Goal: Information Seeking & Learning: Find specific fact

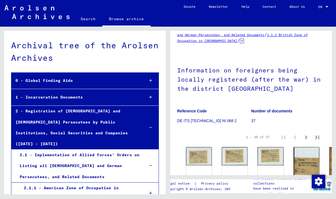
scroll to position [68, 0]
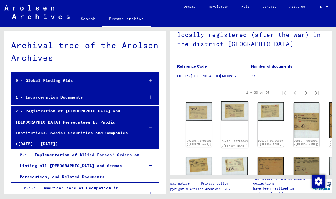
click at [221, 118] on div "DocID: 70750002 ([PERSON_NAME])" at bounding box center [234, 124] width 27 height 47
click at [221, 115] on div "DocID: 70750002 ([PERSON_NAME])" at bounding box center [234, 124] width 27 height 47
click at [195, 110] on img at bounding box center [199, 110] width 27 height 19
click at [293, 115] on img at bounding box center [306, 119] width 27 height 37
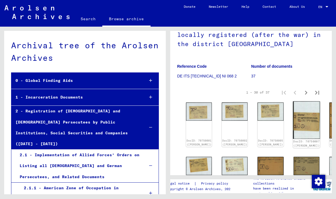
click at [293, 114] on img at bounding box center [306, 119] width 27 height 37
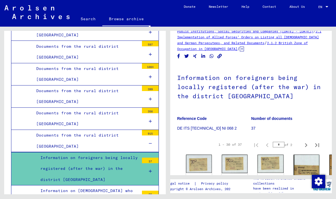
scroll to position [26, 0]
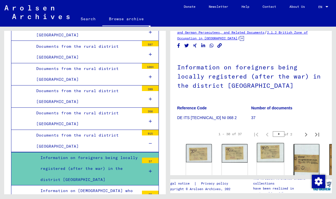
click at [257, 153] on div "DocID: 70750005 ([PERSON_NAME])" at bounding box center [270, 166] width 27 height 47
click at [257, 150] on img at bounding box center [270, 152] width 27 height 19
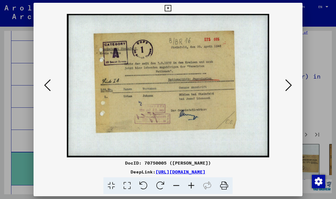
click at [187, 174] on link "[URL][DOMAIN_NAME]" at bounding box center [181, 172] width 50 height 6
